Goal: Check status: Check status

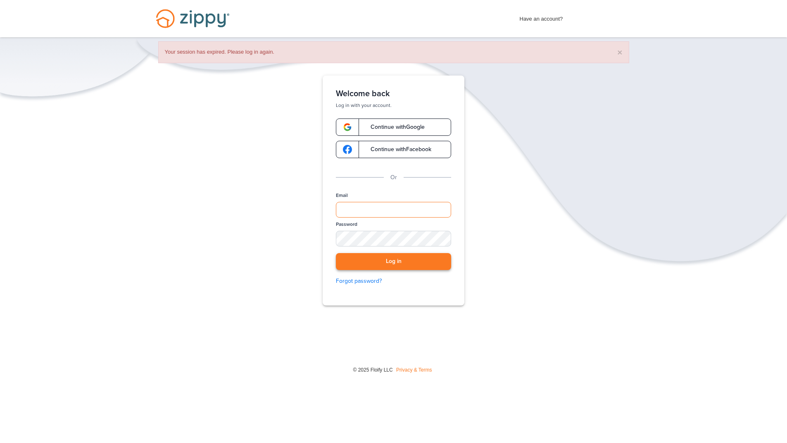
type input "**********"
click at [435, 260] on button "Log in" at bounding box center [393, 261] width 115 height 17
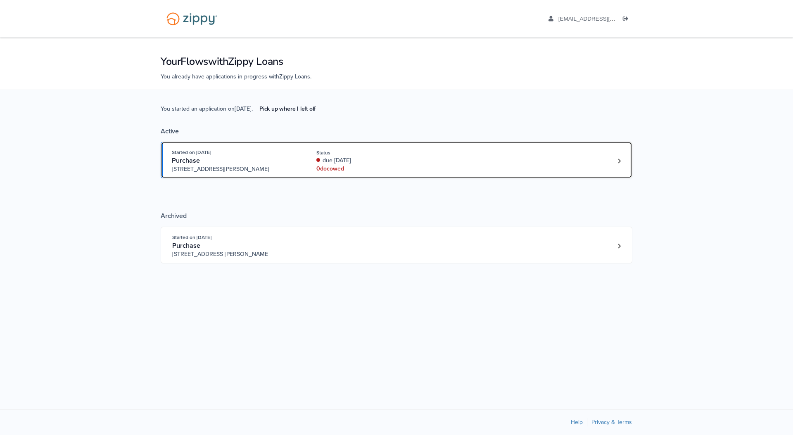
click at [353, 162] on div "due 25 days ago" at bounding box center [371, 161] width 110 height 8
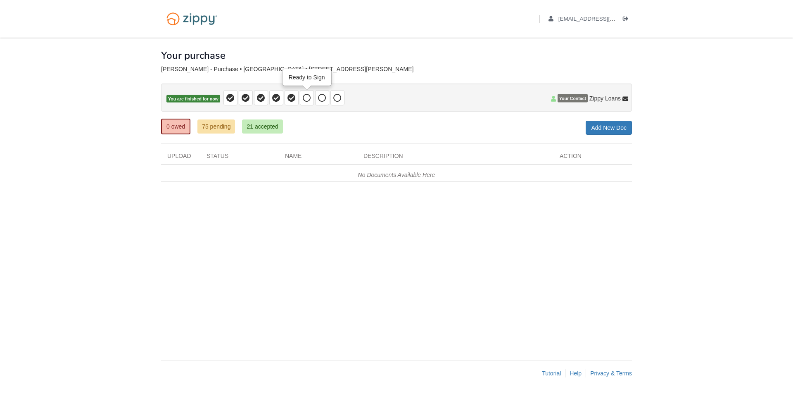
click at [305, 98] on icon at bounding box center [307, 98] width 8 height 8
click at [305, 102] on icon at bounding box center [307, 98] width 8 height 8
click at [325, 100] on icon at bounding box center [322, 98] width 8 height 8
click at [333, 99] on span at bounding box center [337, 97] width 14 height 15
click at [304, 98] on icon at bounding box center [307, 98] width 8 height 8
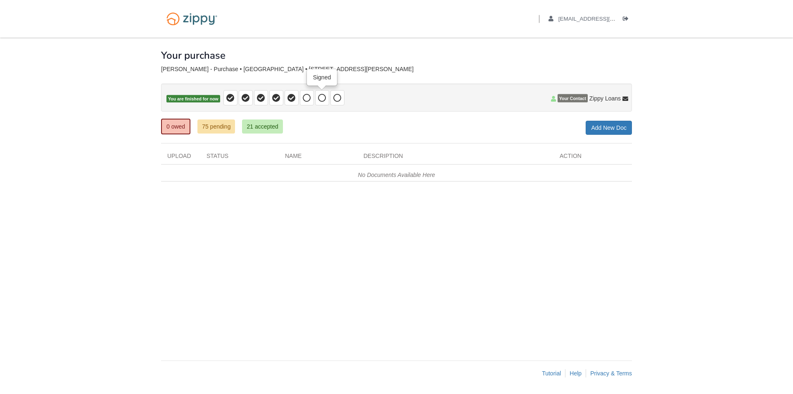
click at [323, 103] on span at bounding box center [322, 97] width 14 height 15
click at [336, 100] on icon at bounding box center [337, 98] width 8 height 8
click at [307, 97] on icon at bounding box center [307, 98] width 8 height 8
click at [321, 99] on icon at bounding box center [322, 98] width 8 height 8
click at [339, 100] on icon at bounding box center [337, 98] width 8 height 8
